Goal: Task Accomplishment & Management: Use online tool/utility

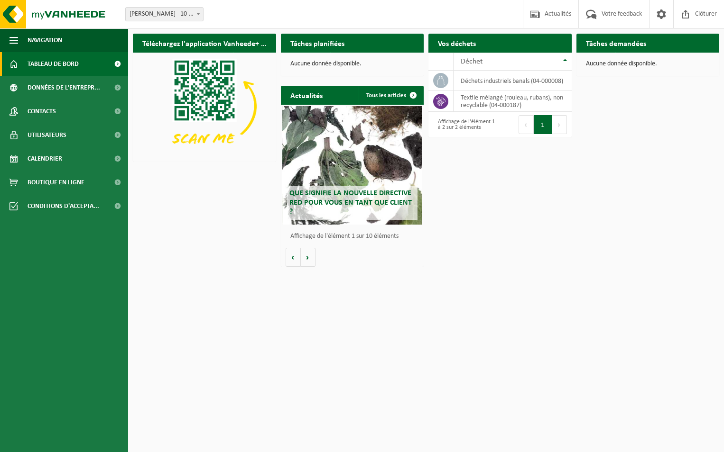
click at [480, 310] on html "Site: ELIS NORD - 10-788341 ELIS NORD - 10-788341 Bienvenue Mickael Nys Actuali…" at bounding box center [362, 226] width 724 height 452
click at [537, 59] on span "Demander un transport" at bounding box center [523, 62] width 62 height 6
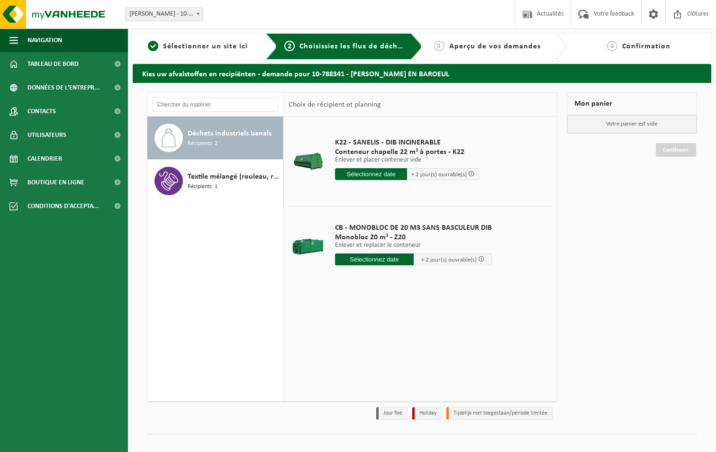
click at [306, 164] on div at bounding box center [308, 162] width 35 height 38
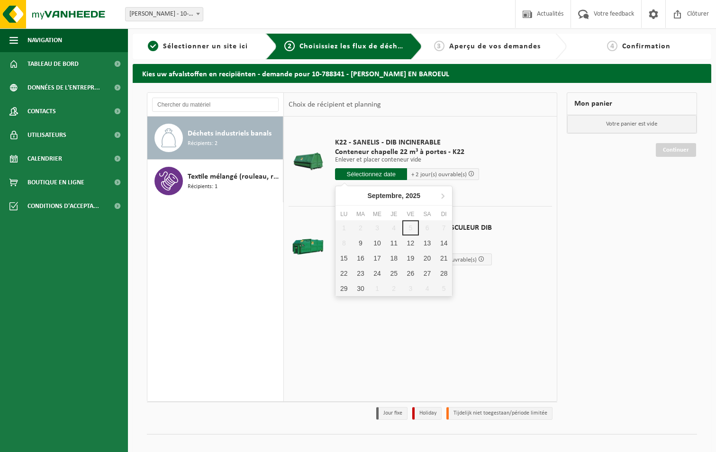
click at [375, 175] on input "text" at bounding box center [371, 174] width 72 height 12
click at [360, 237] on div "9" at bounding box center [360, 243] width 17 height 15
type input "à partir de [DATE]"
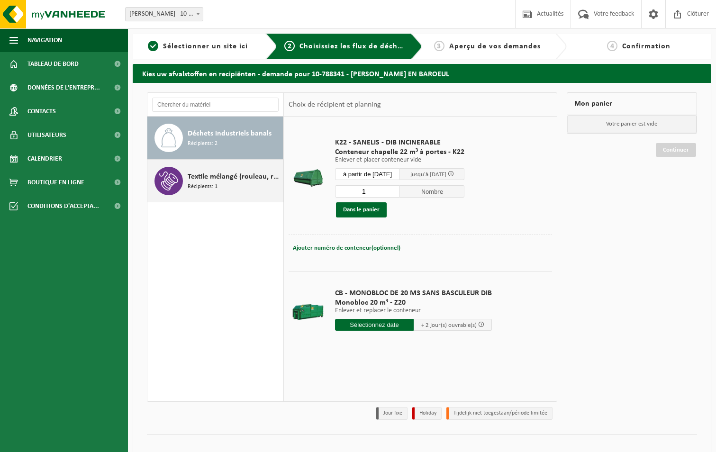
click at [220, 176] on span "Textile mélangé (rouleau, rubans), non recyclable" at bounding box center [234, 176] width 93 height 11
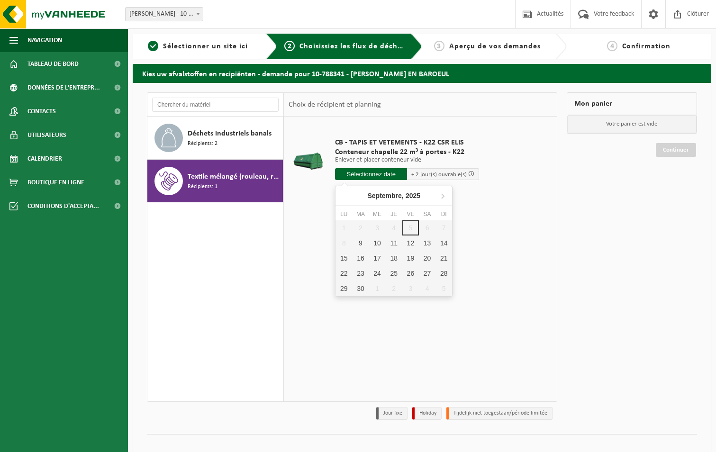
click at [371, 173] on input "text" at bounding box center [371, 174] width 72 height 12
click at [358, 242] on div "9" at bounding box center [360, 243] width 17 height 15
type input "à partir de [DATE]"
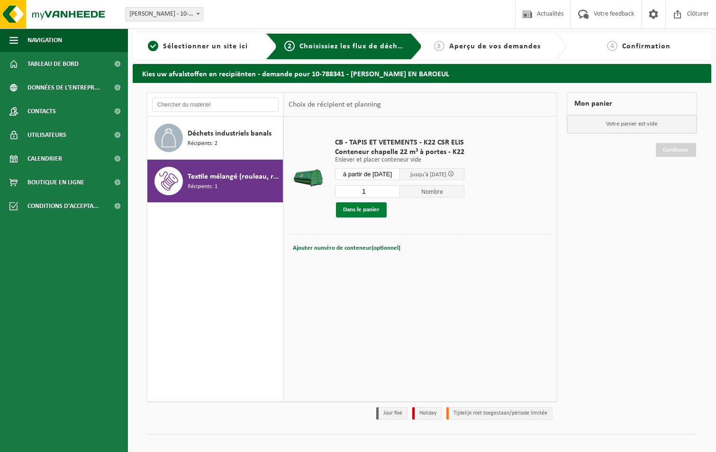
click at [360, 211] on button "Dans le panier" at bounding box center [361, 209] width 51 height 15
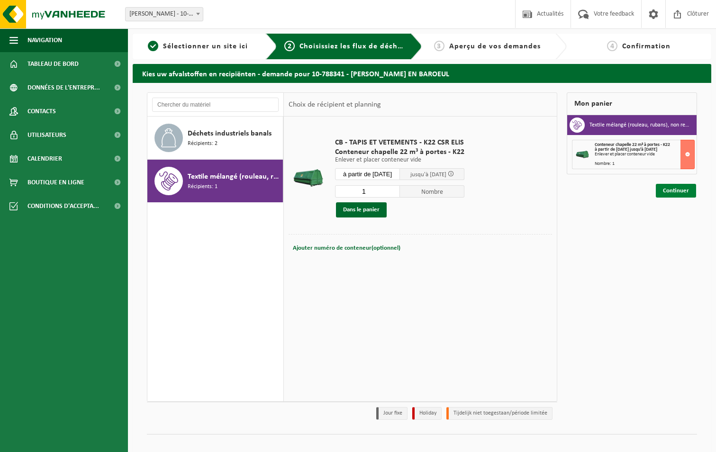
click at [680, 191] on link "Continuer" at bounding box center [676, 191] width 40 height 14
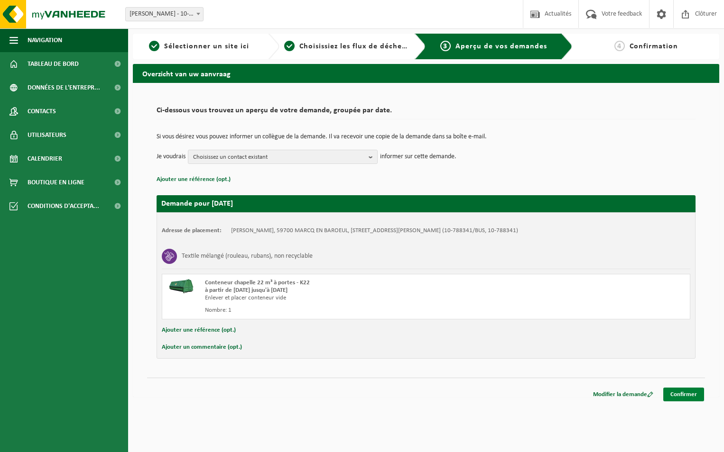
click at [689, 397] on link "Confirmer" at bounding box center [683, 395] width 41 height 14
